Goal: Task Accomplishment & Management: Manage account settings

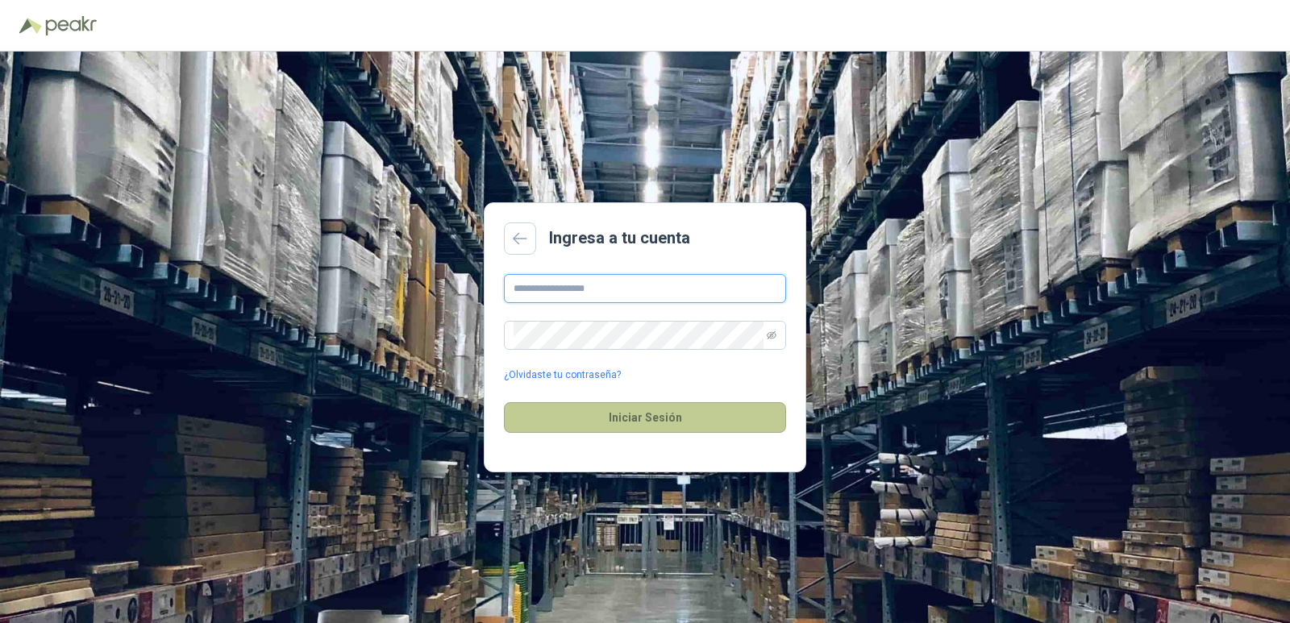
type input "**********"
click at [692, 417] on button "Iniciar Sesión" at bounding box center [645, 417] width 282 height 31
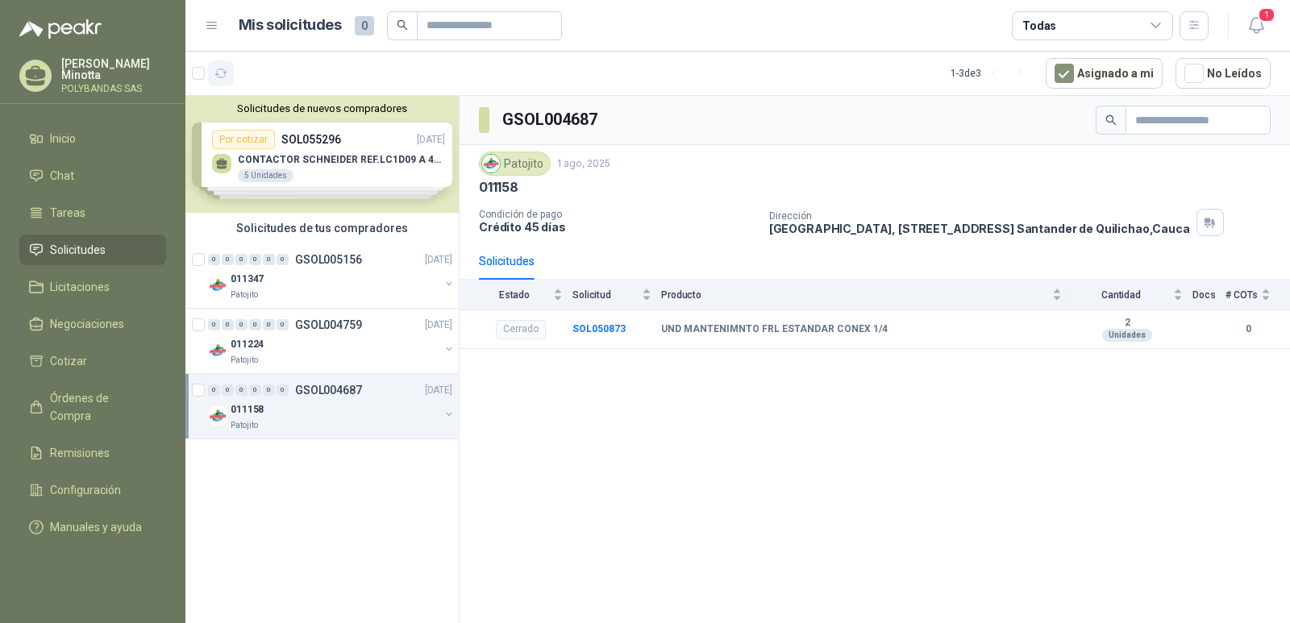
click at [229, 77] on button "button" at bounding box center [221, 73] width 26 height 26
click at [90, 81] on p "Solanyi Andrea Minotta" at bounding box center [113, 69] width 105 height 23
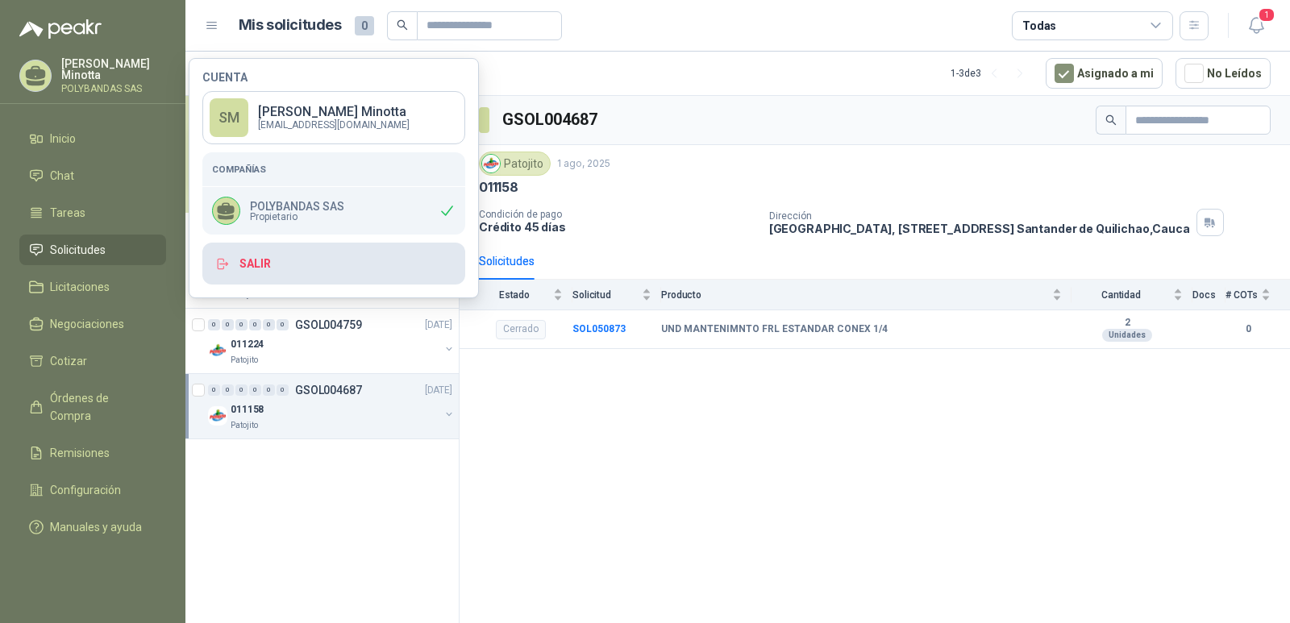
click at [269, 267] on button "Salir" at bounding box center [333, 264] width 263 height 42
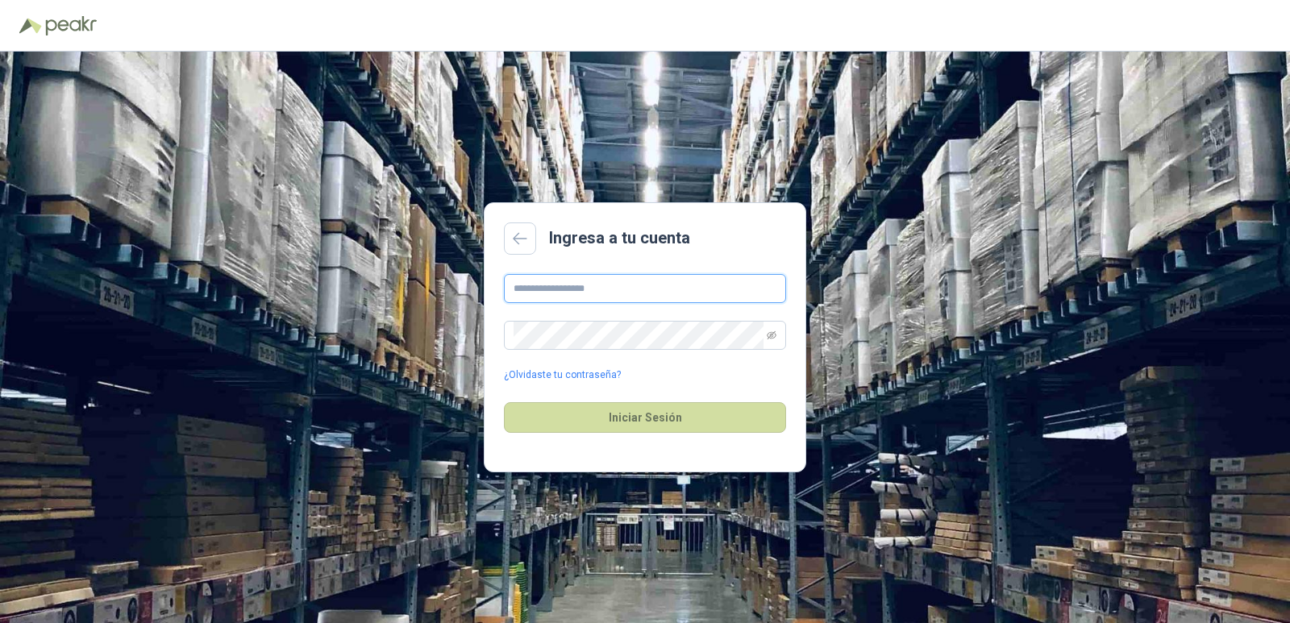
type input "**********"
click at [638, 418] on button "Iniciar Sesión" at bounding box center [645, 417] width 282 height 31
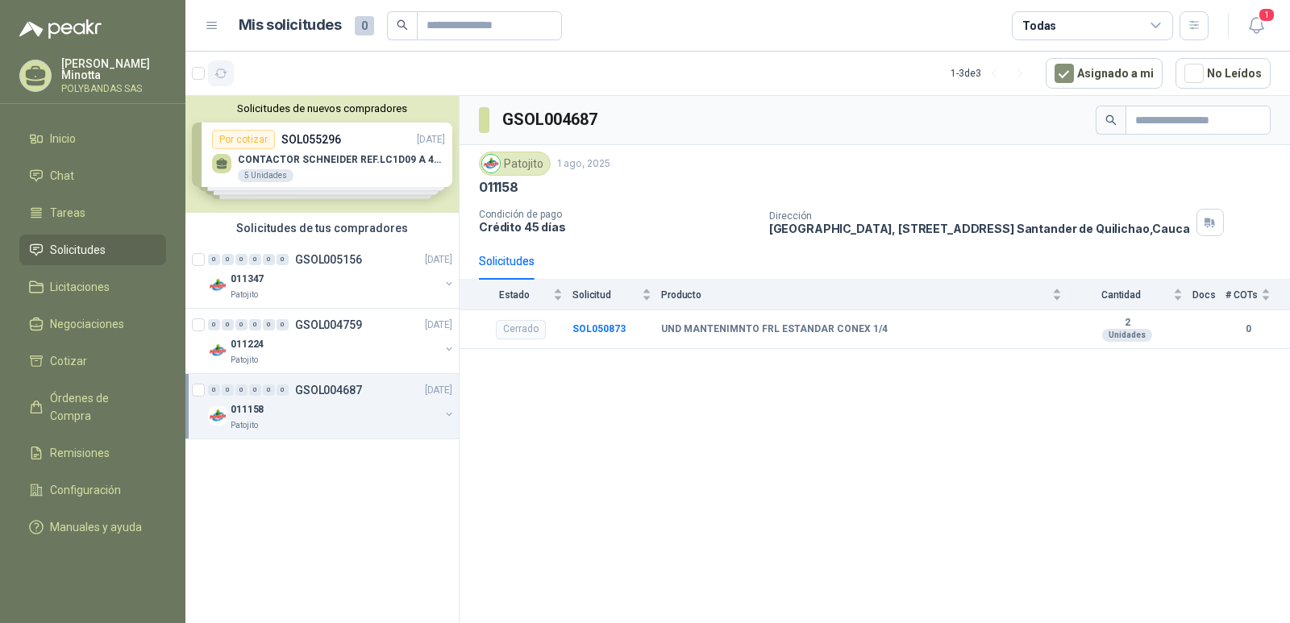
click at [223, 76] on icon "button" at bounding box center [222, 74] width 14 height 14
click at [258, 110] on button "Solicitudes de nuevos compradores" at bounding box center [322, 108] width 260 height 12
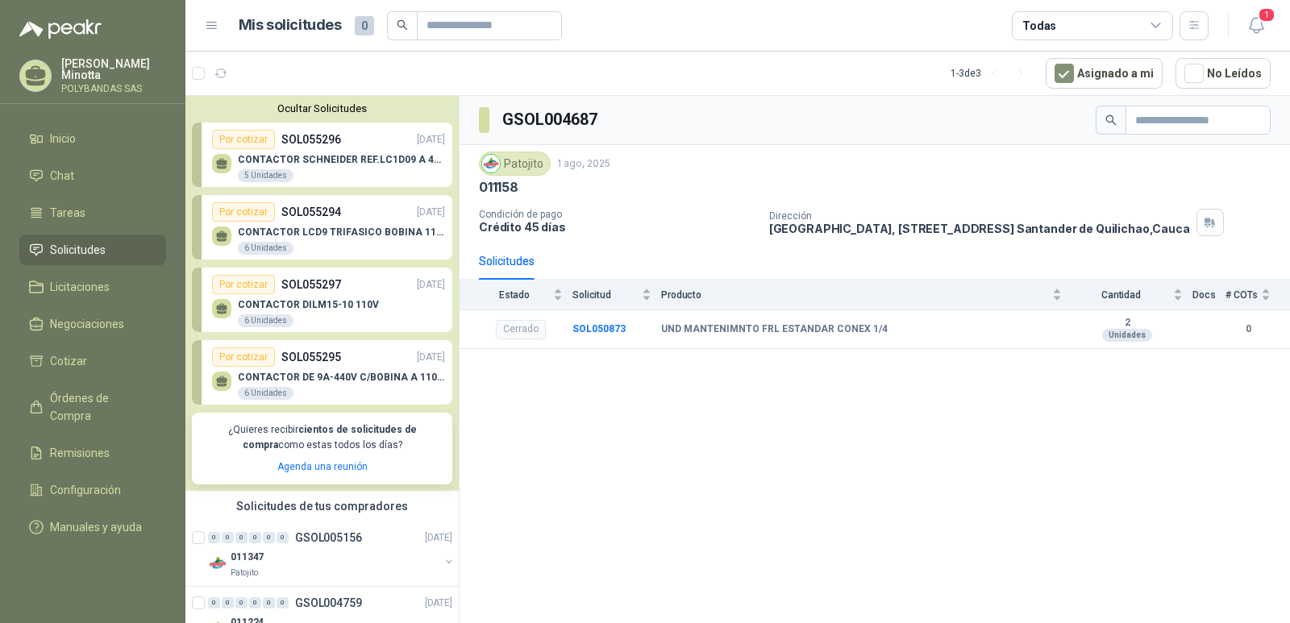
click at [307, 113] on button "Ocultar Solicitudes" at bounding box center [322, 108] width 260 height 12
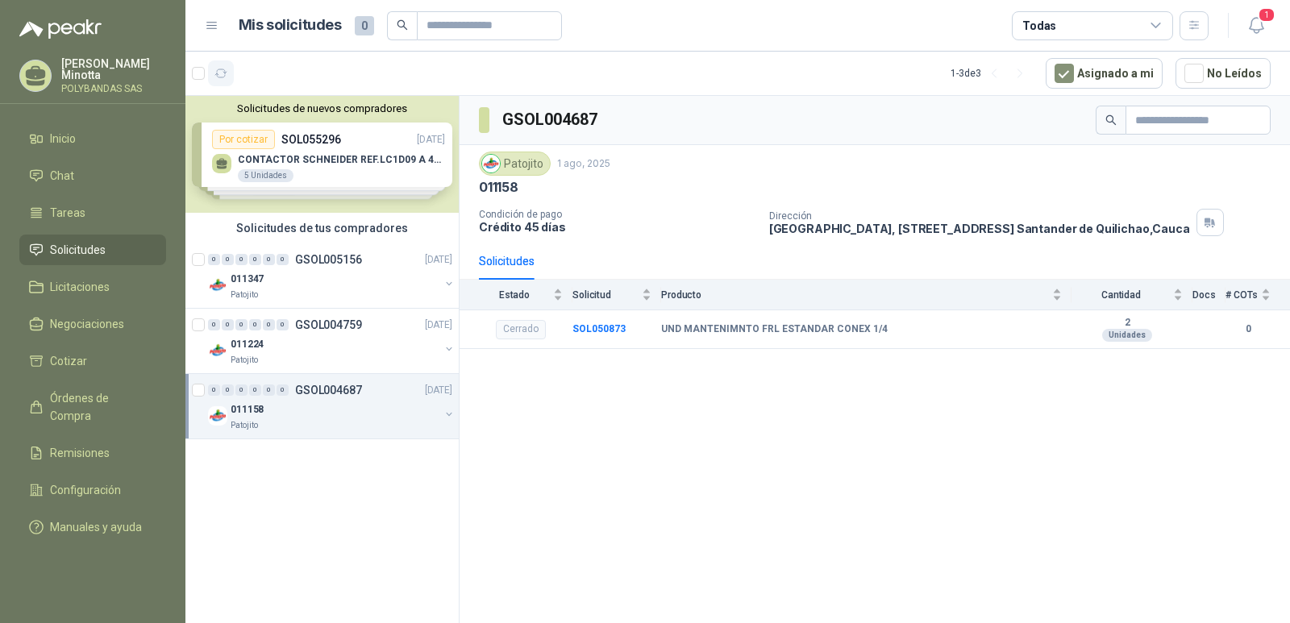
click at [227, 72] on icon "button" at bounding box center [221, 73] width 12 height 8
